Goal: Task Accomplishment & Management: Manage account settings

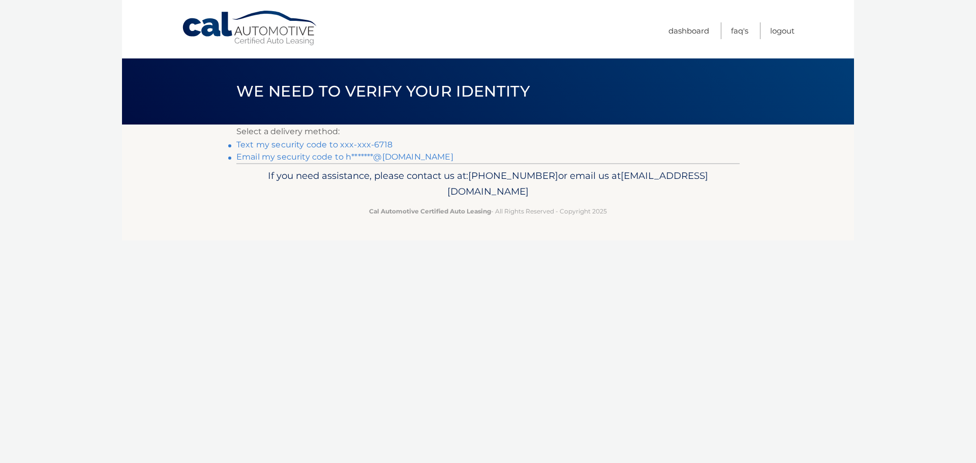
click at [333, 145] on link "Text my security code to xxx-xxx-6718" at bounding box center [314, 145] width 156 height 10
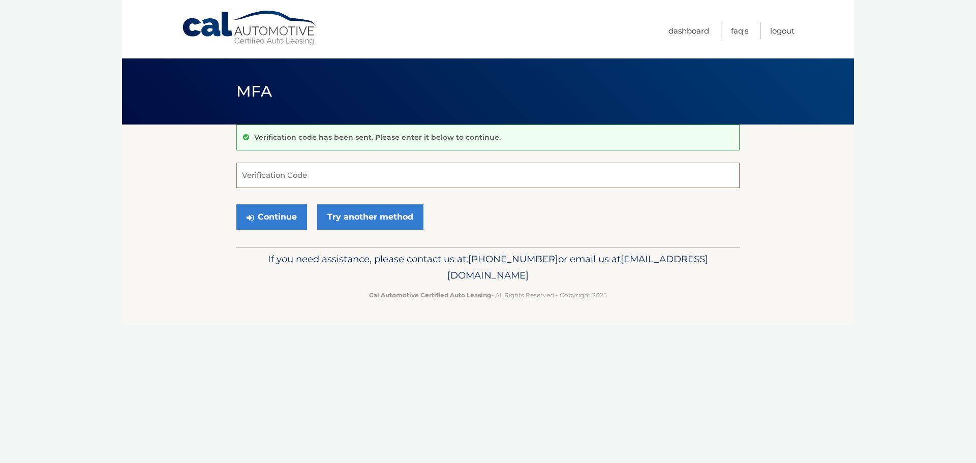
click at [254, 176] on input "Verification Code" at bounding box center [487, 175] width 503 height 25
type input "018905"
click at [266, 220] on button "Continue" at bounding box center [271, 216] width 71 height 25
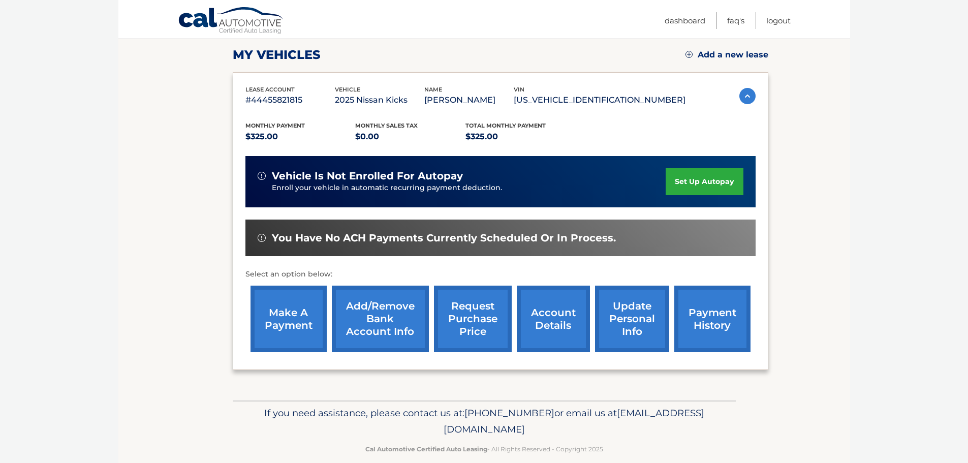
scroll to position [153, 0]
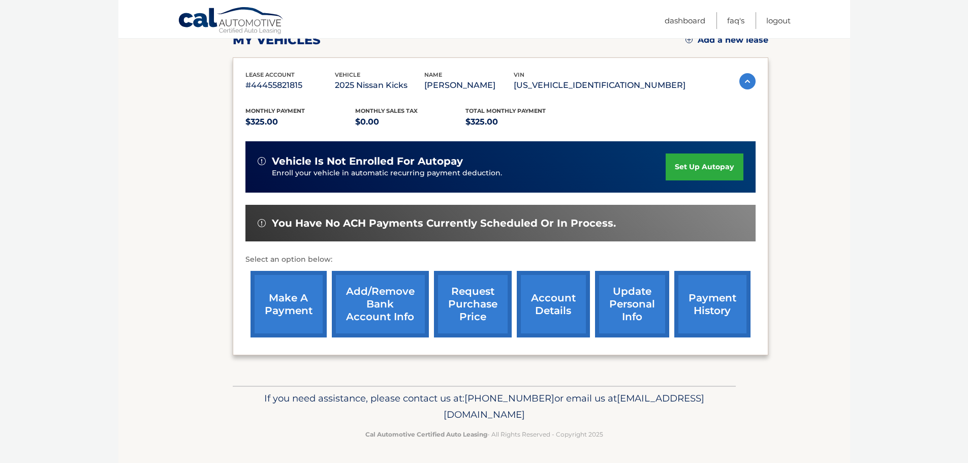
click at [483, 303] on link "request purchase price" at bounding box center [473, 304] width 78 height 67
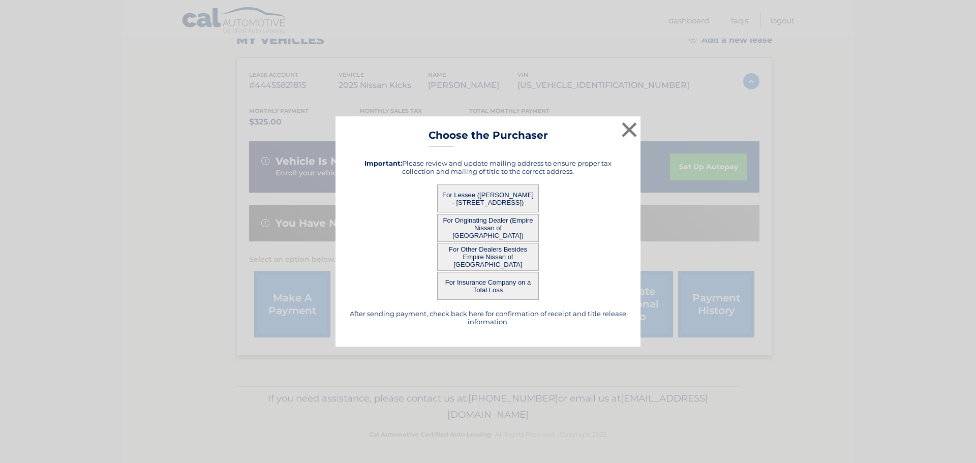
click at [479, 198] on button "For Lessee (SALVATORE CARDINALE - 1420 81ST ST, , BROOKLYN, NY 11228)" at bounding box center [488, 198] width 102 height 28
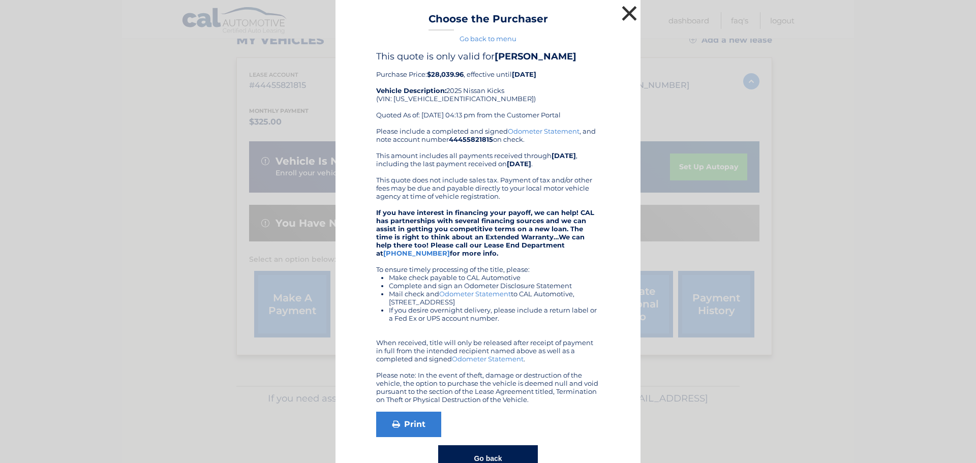
click at [624, 15] on button "×" at bounding box center [629, 13] width 20 height 20
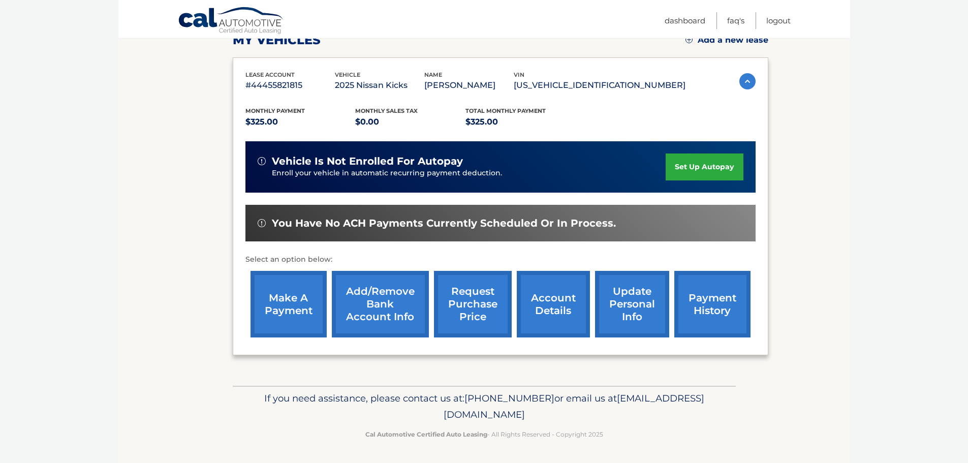
scroll to position [0, 0]
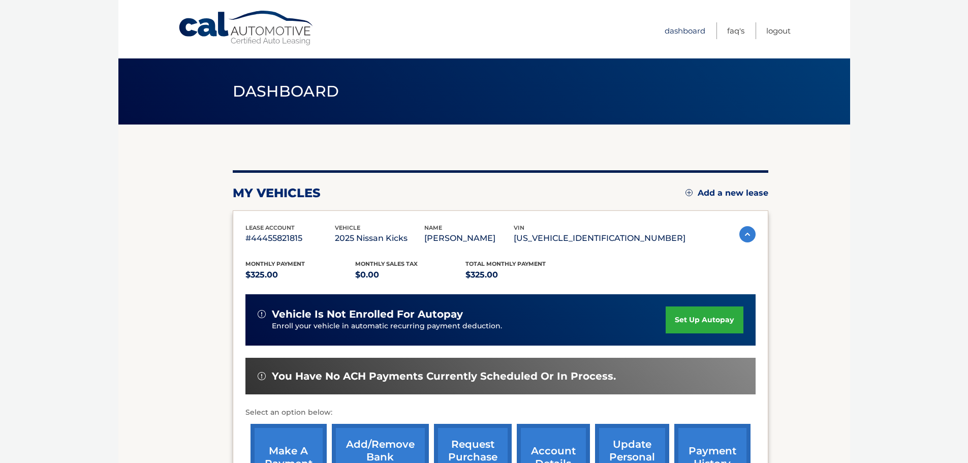
click at [675, 27] on link "Dashboard" at bounding box center [685, 30] width 41 height 17
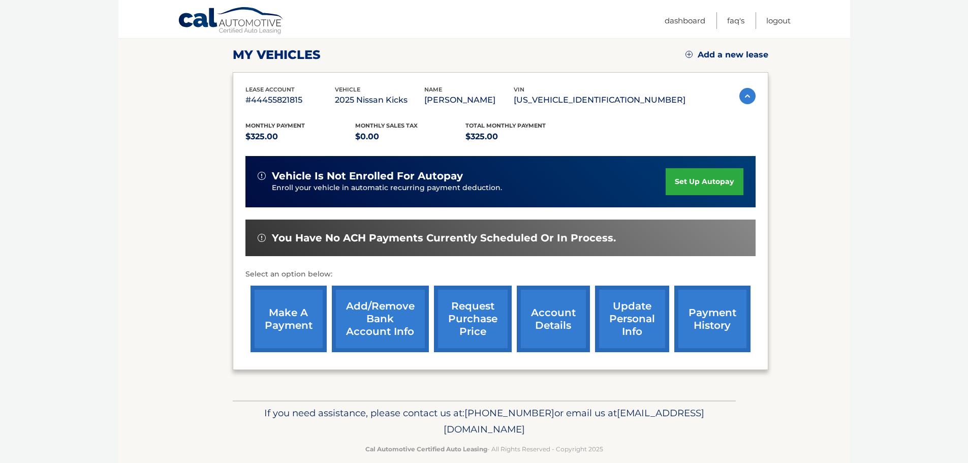
scroll to position [153, 0]
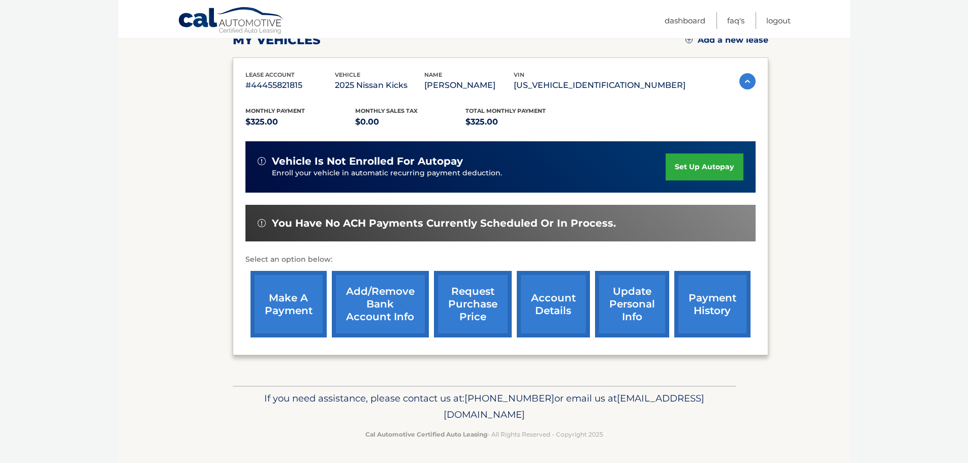
click at [549, 311] on link "account details" at bounding box center [553, 304] width 73 height 67
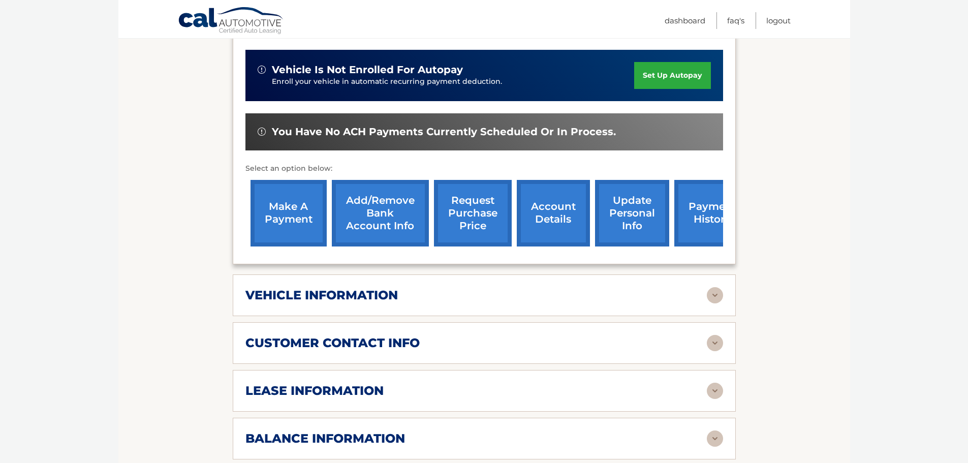
scroll to position [339, 0]
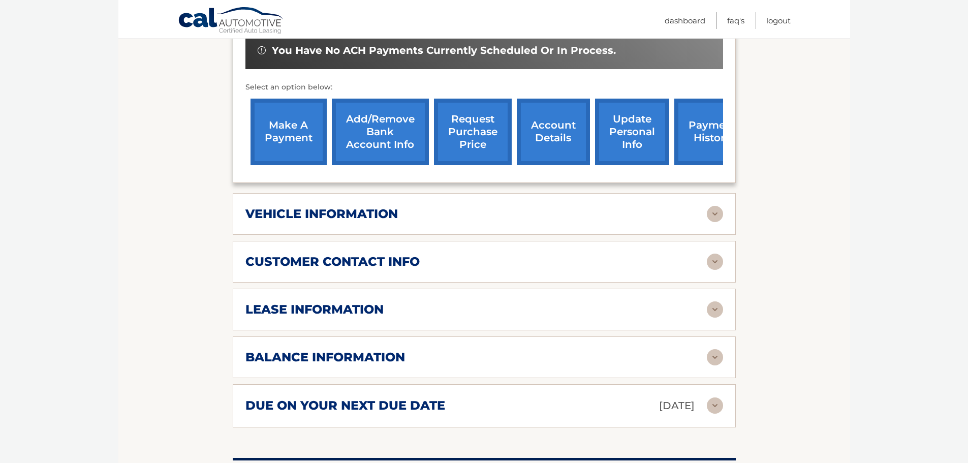
click at [549, 348] on div "balance information Payments Received 8 Payments Remaining 31 Next Payment will…" at bounding box center [484, 357] width 503 height 42
click at [717, 360] on img at bounding box center [715, 357] width 16 height 16
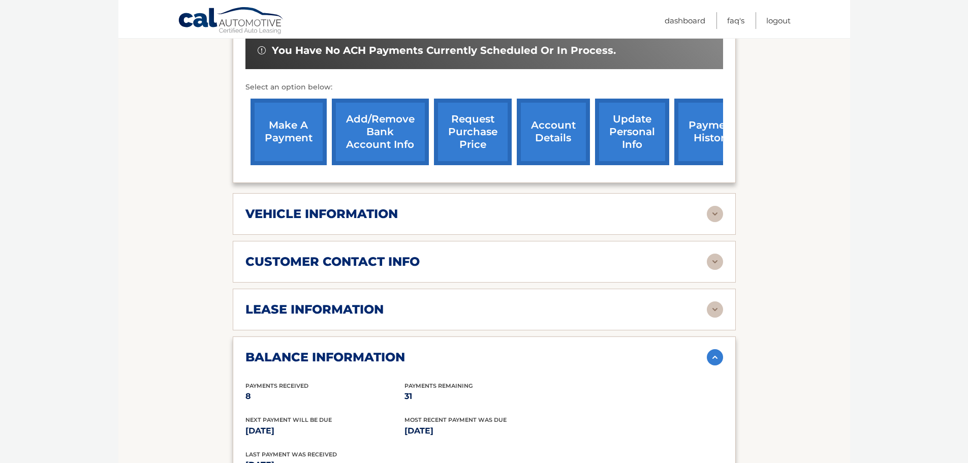
click at [711, 214] on img at bounding box center [715, 214] width 16 height 16
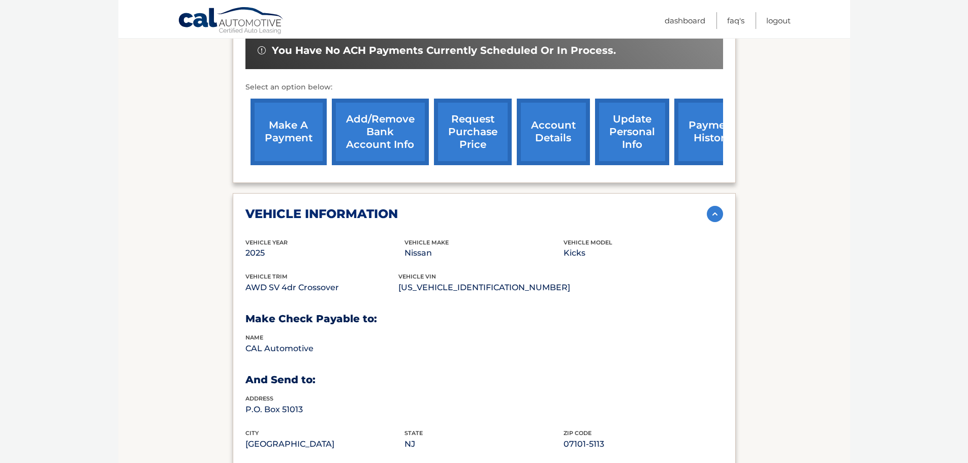
click at [711, 214] on img at bounding box center [715, 214] width 16 height 16
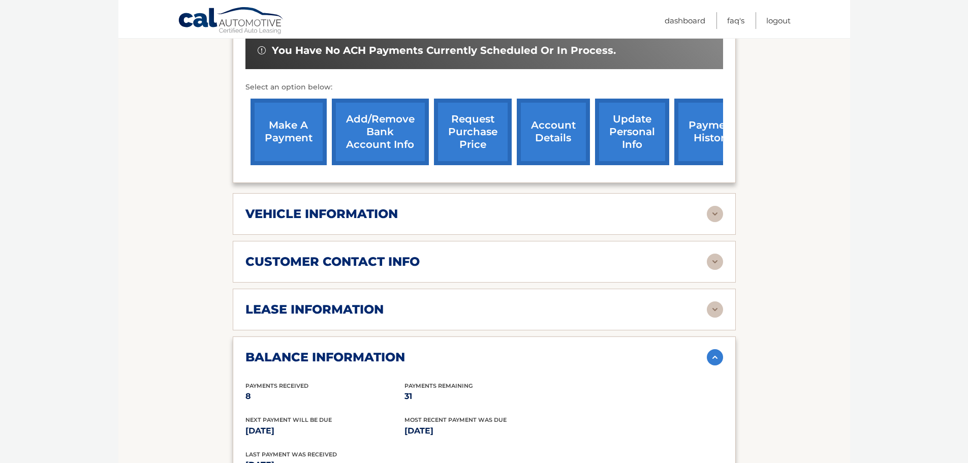
click at [713, 262] on img at bounding box center [715, 262] width 16 height 16
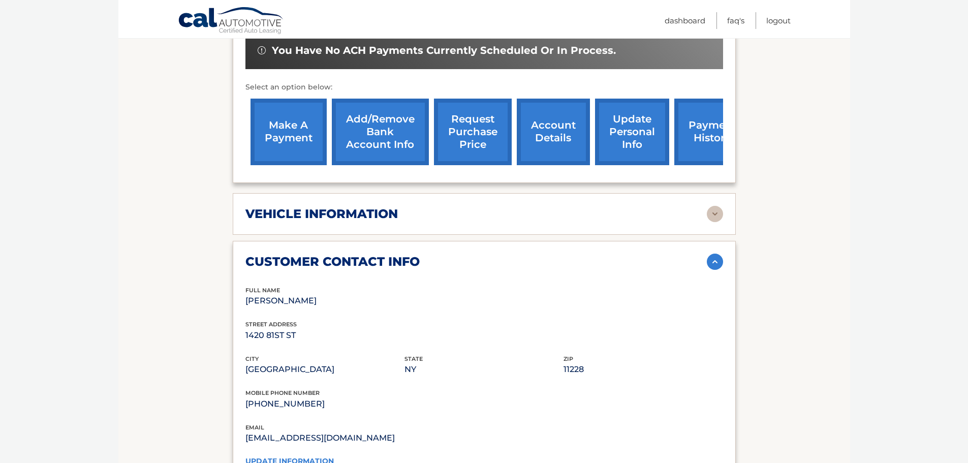
click at [713, 262] on img at bounding box center [715, 262] width 16 height 16
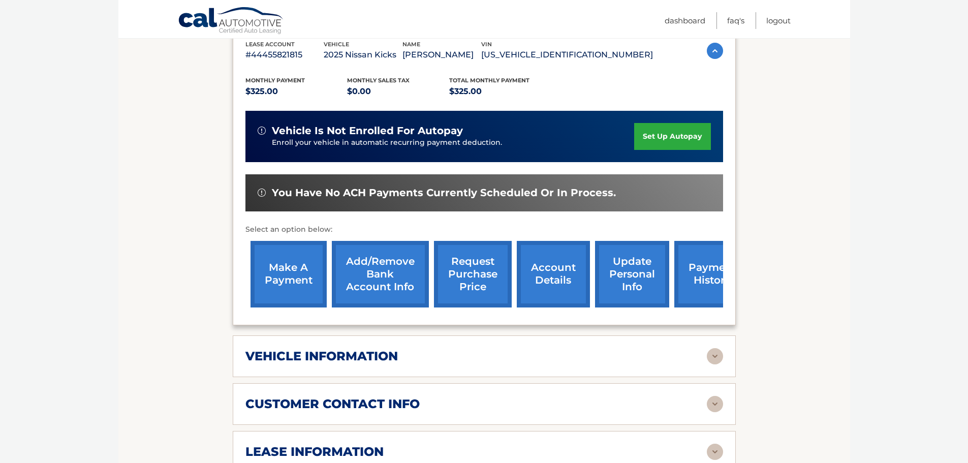
scroll to position [169, 0]
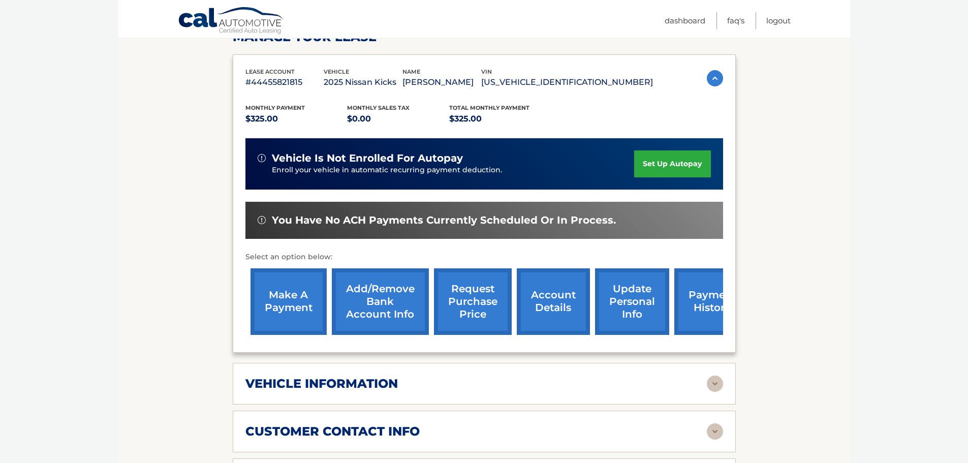
click at [715, 302] on link "payment history" at bounding box center [712, 301] width 76 height 67
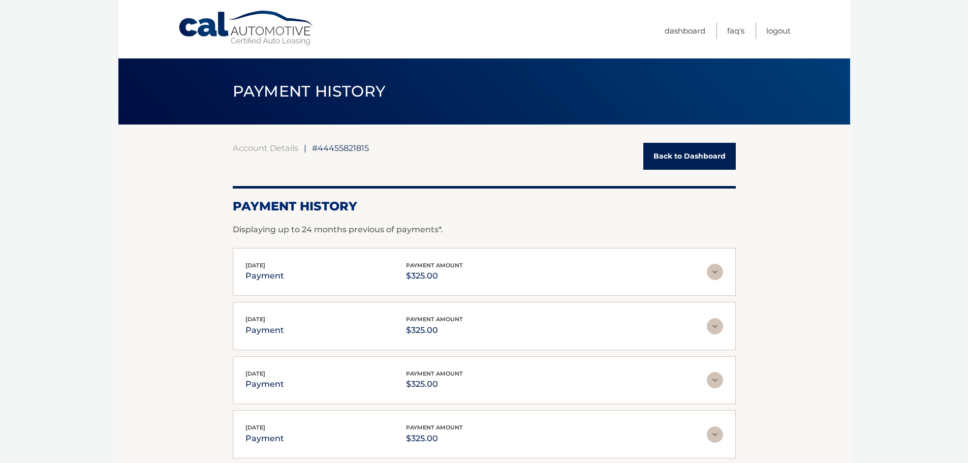
click at [684, 156] on link "Back to Dashboard" at bounding box center [689, 156] width 92 height 27
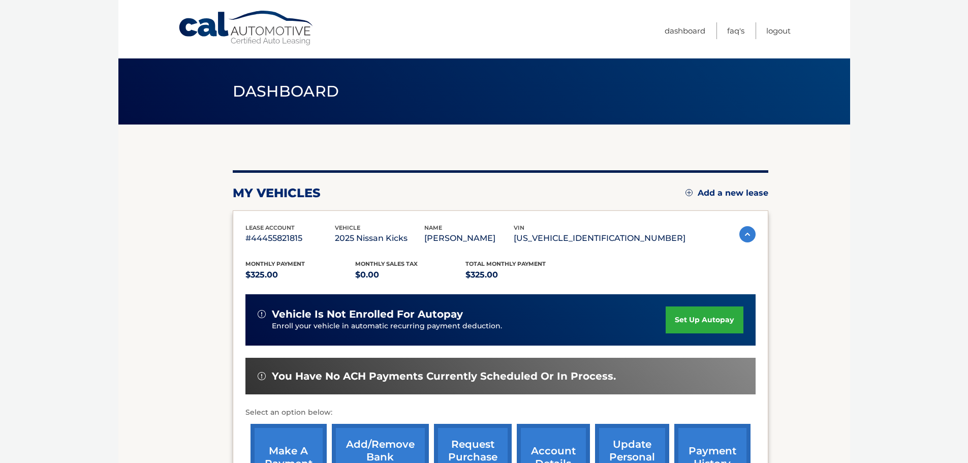
scroll to position [153, 0]
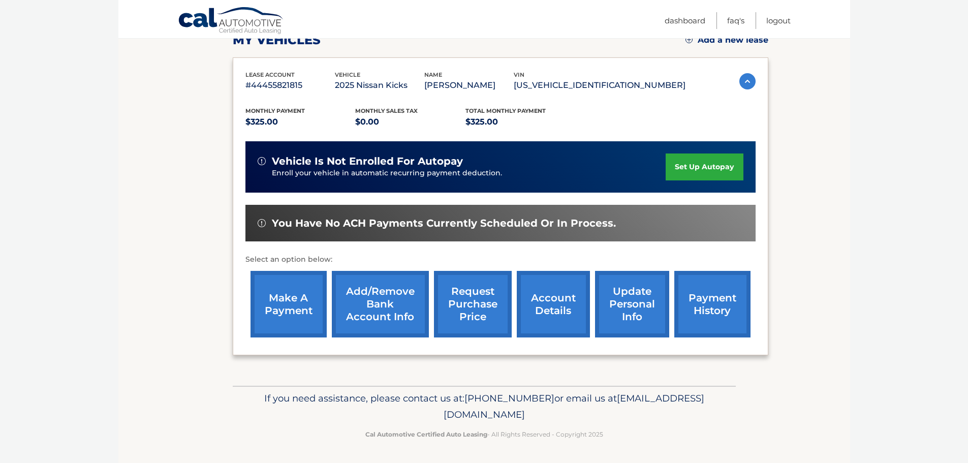
click at [703, 299] on link "payment history" at bounding box center [712, 304] width 76 height 67
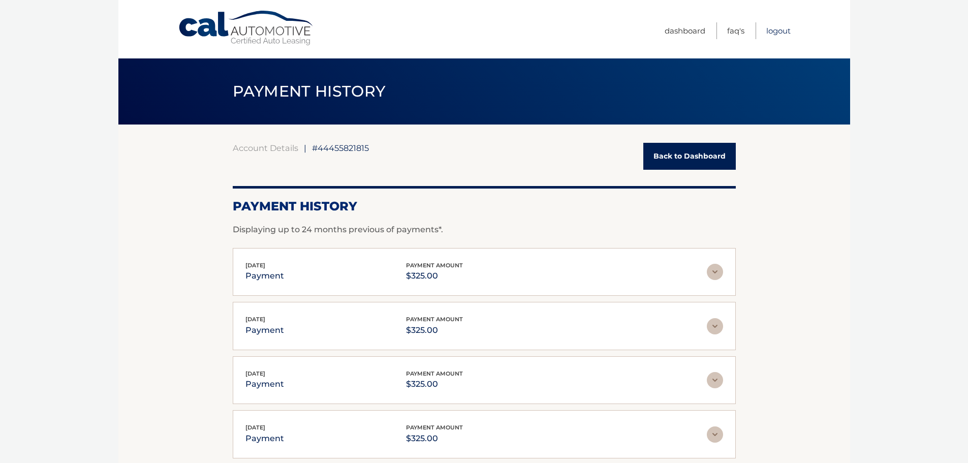
click at [775, 32] on link "Logout" at bounding box center [778, 30] width 24 height 17
